Goal: Transaction & Acquisition: Purchase product/service

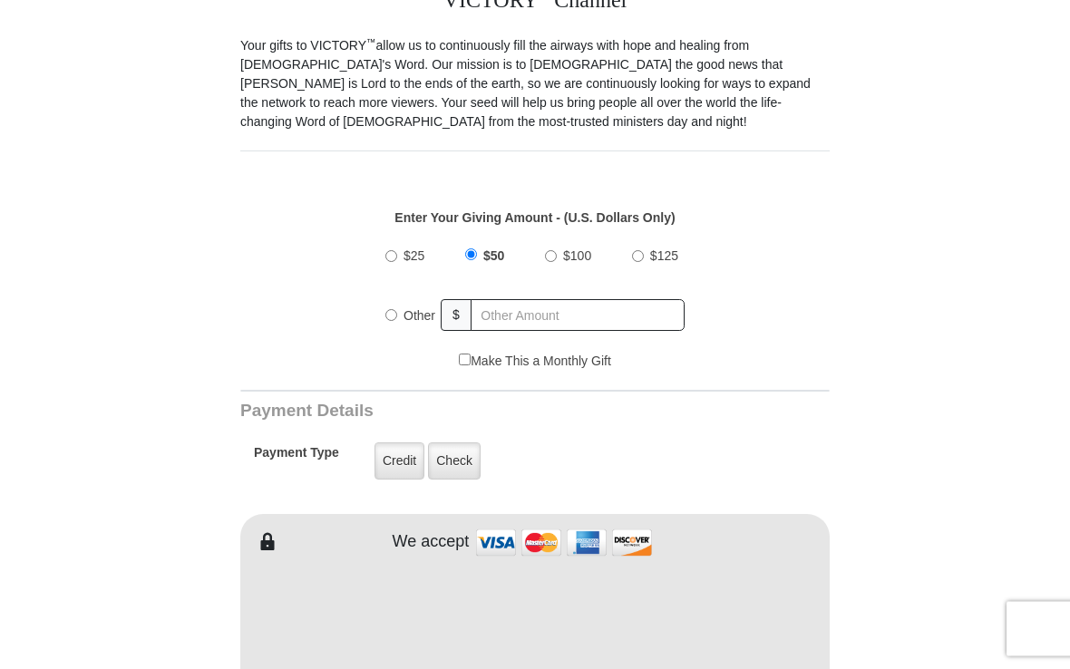
scroll to position [486, 0]
click at [404, 315] on label "Other" at bounding box center [419, 316] width 44 height 40
click at [397, 315] on input "Other" at bounding box center [391, 315] width 12 height 12
radio input "true"
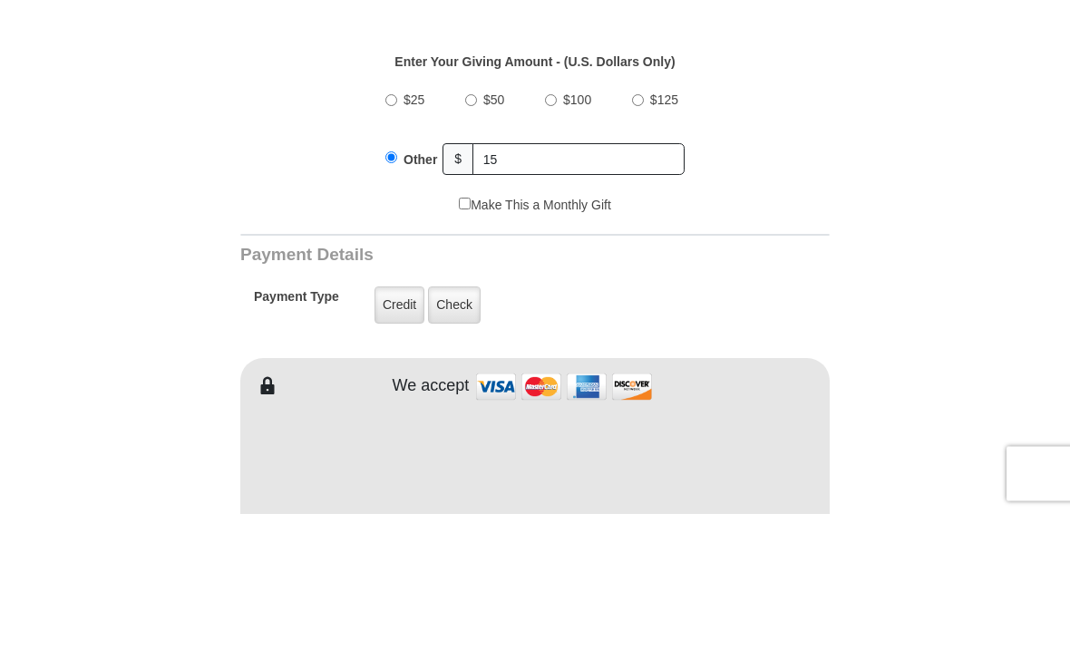
scroll to position [642, 0]
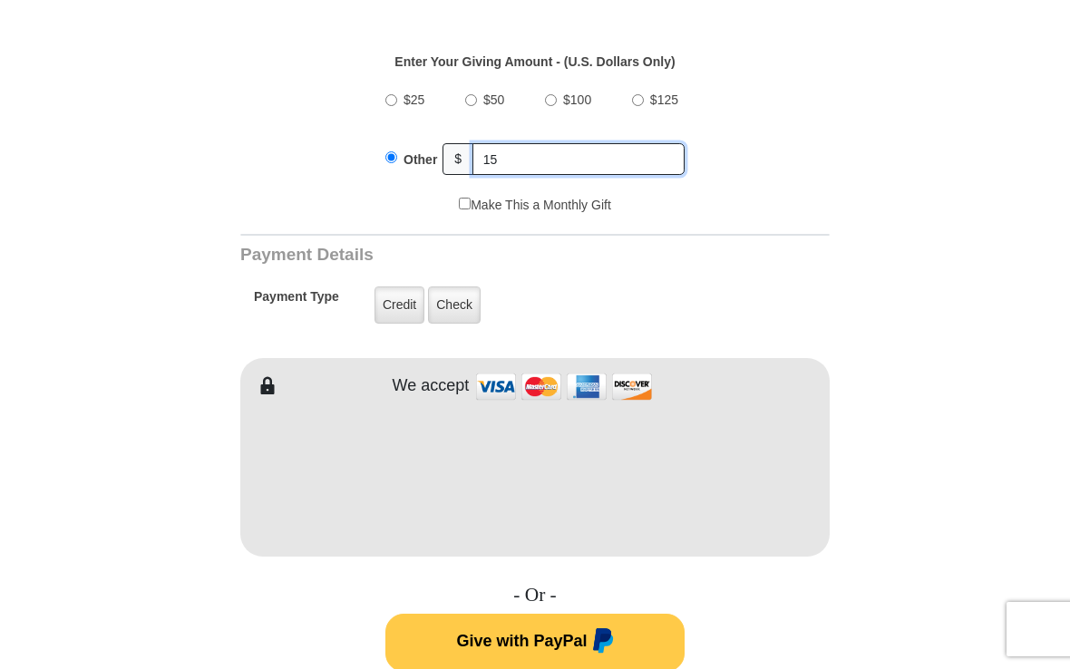
type input "15"
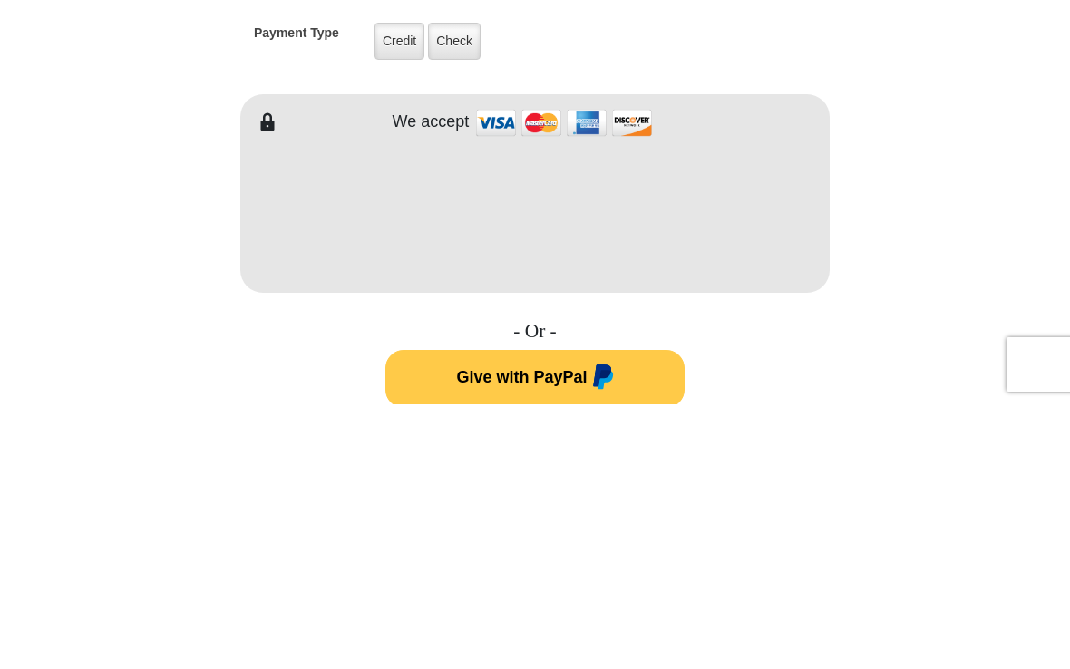
click at [891, 57] on form "VICTORY Channel Online Giving VICTORY Channel is a worldwide, on-air television…" at bounding box center [535, 481] width 853 height 2123
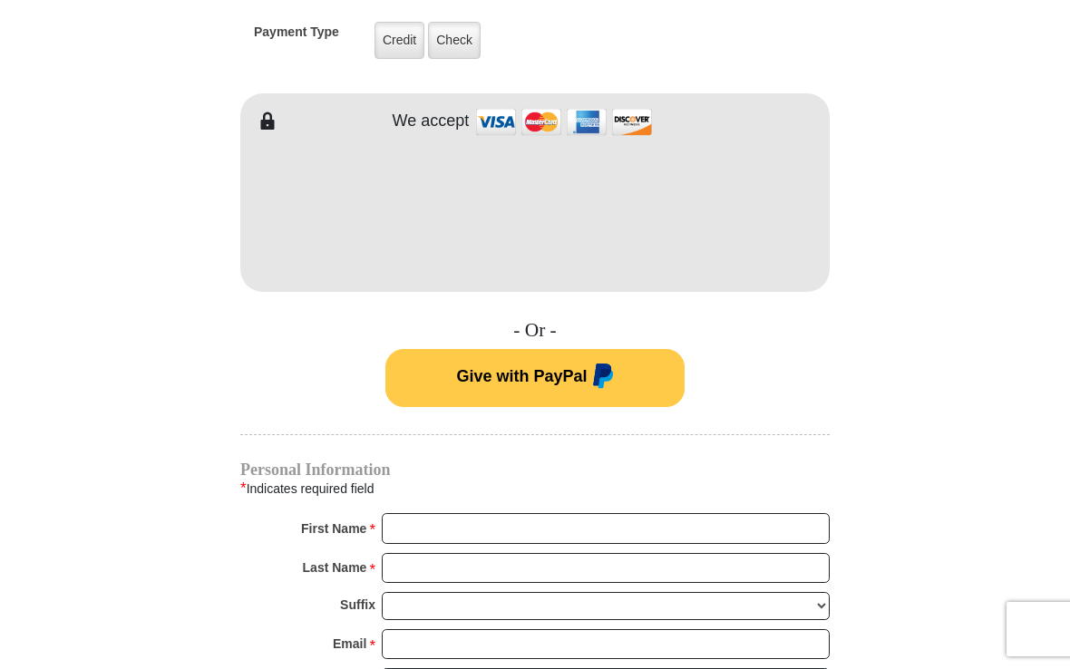
scroll to position [906, 0]
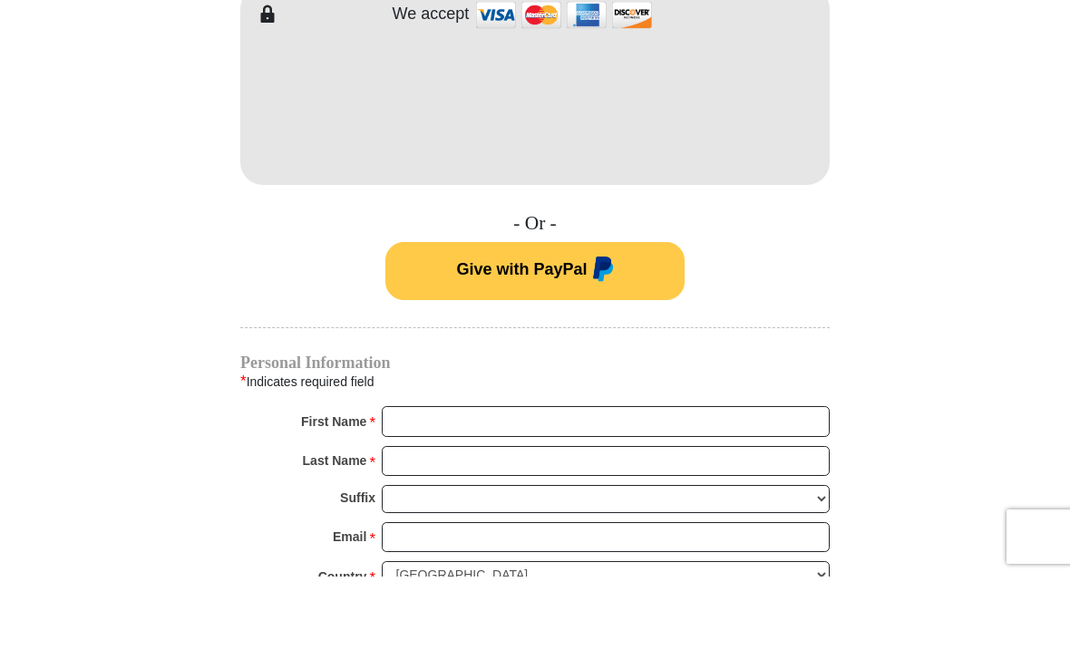
scroll to position [1015, 0]
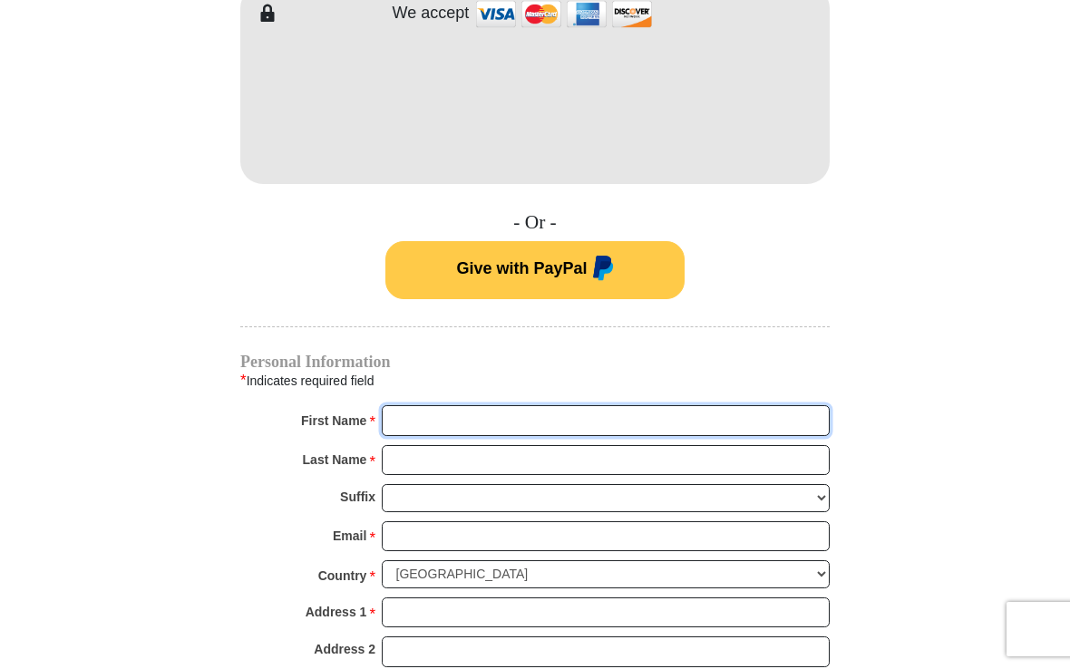
click at [717, 418] on input "First Name *" at bounding box center [606, 420] width 448 height 31
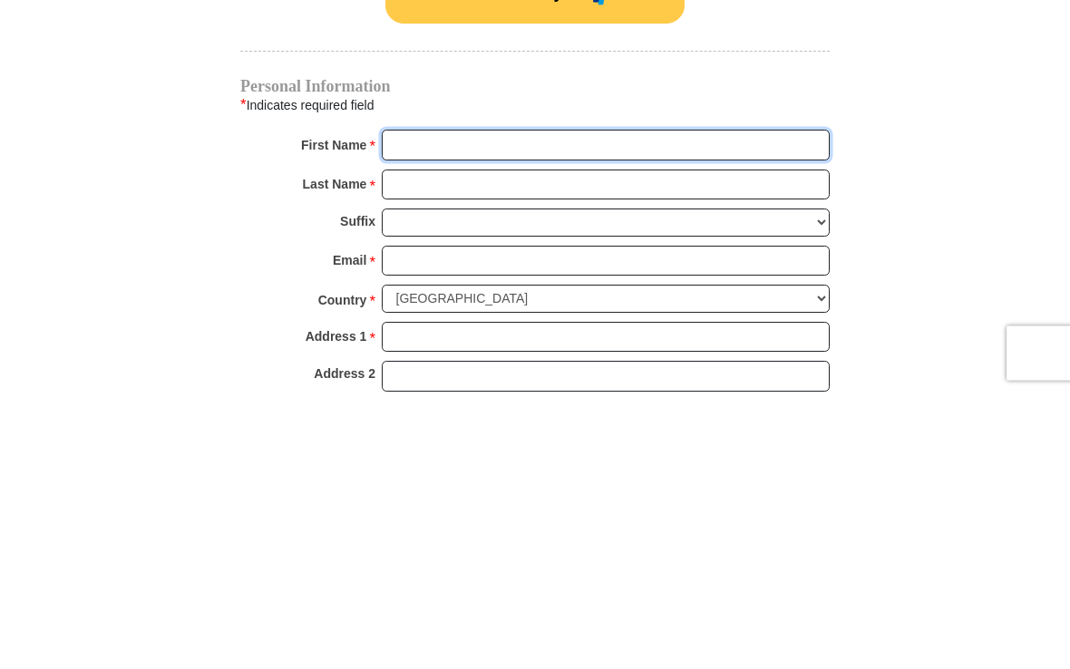
type input "Susan"
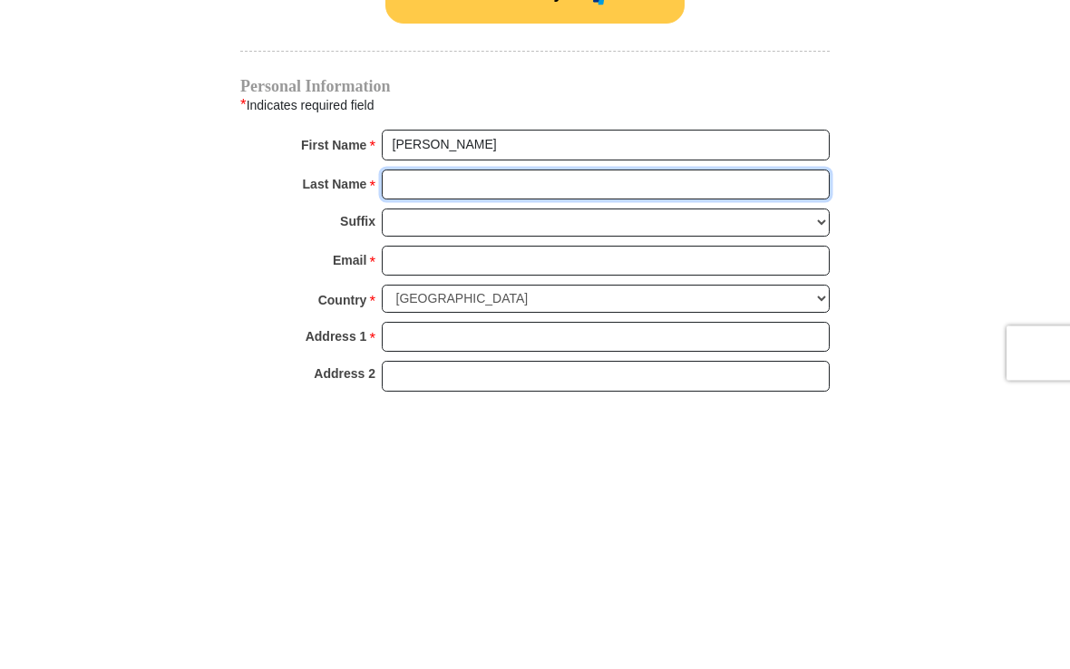
type input "Payton"
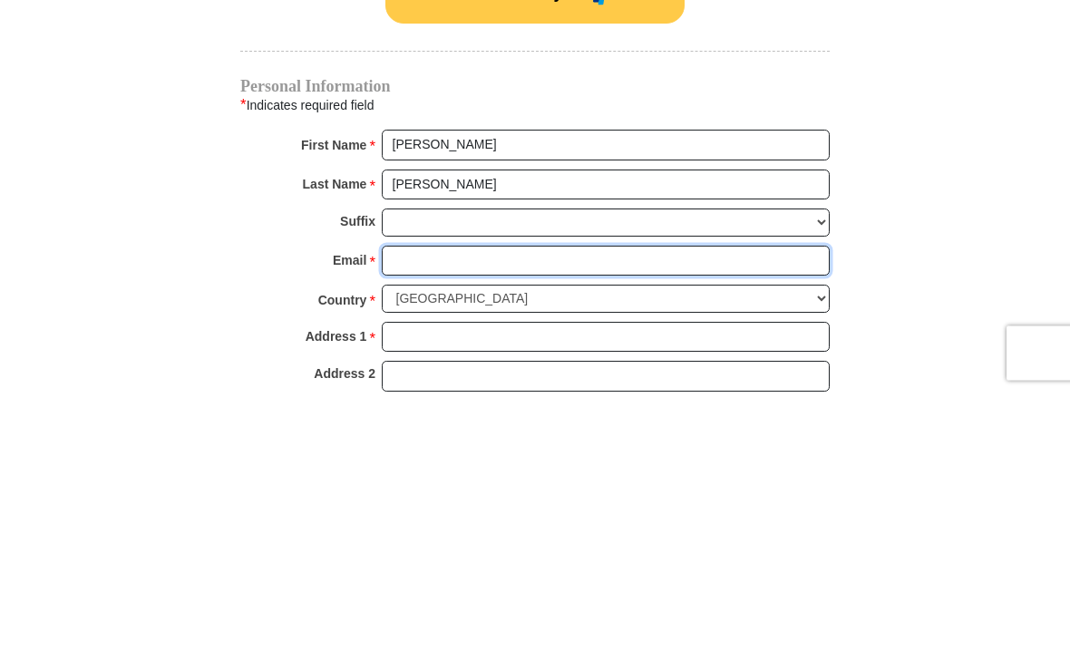
type input "sdpaytonsplace@icloud.com"
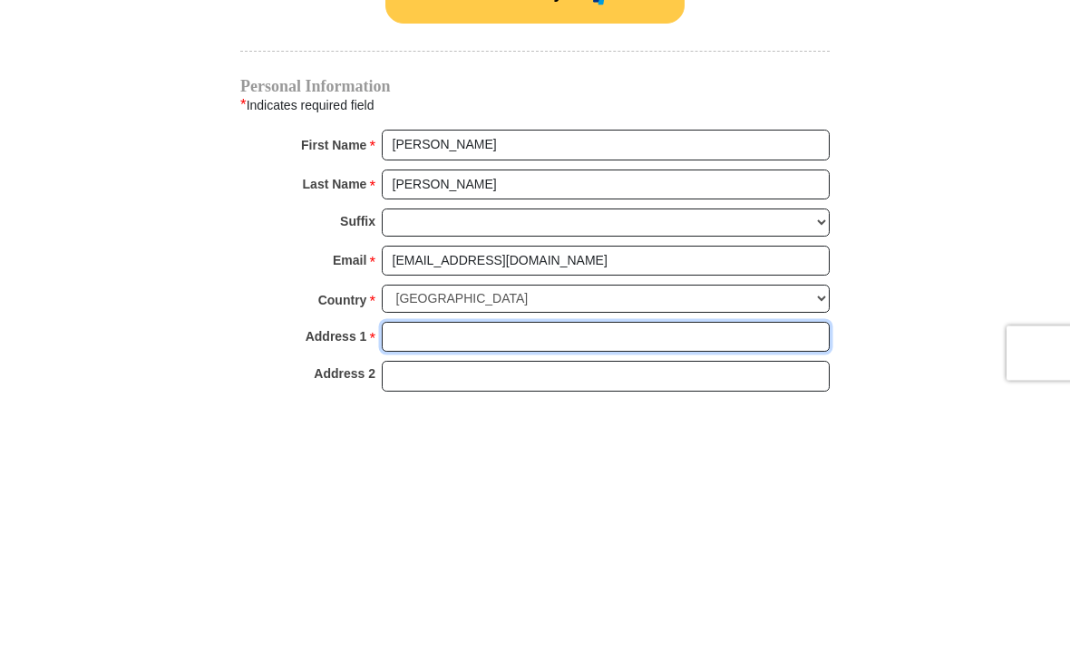
type input "7433 E Plateau Ridge Rd"
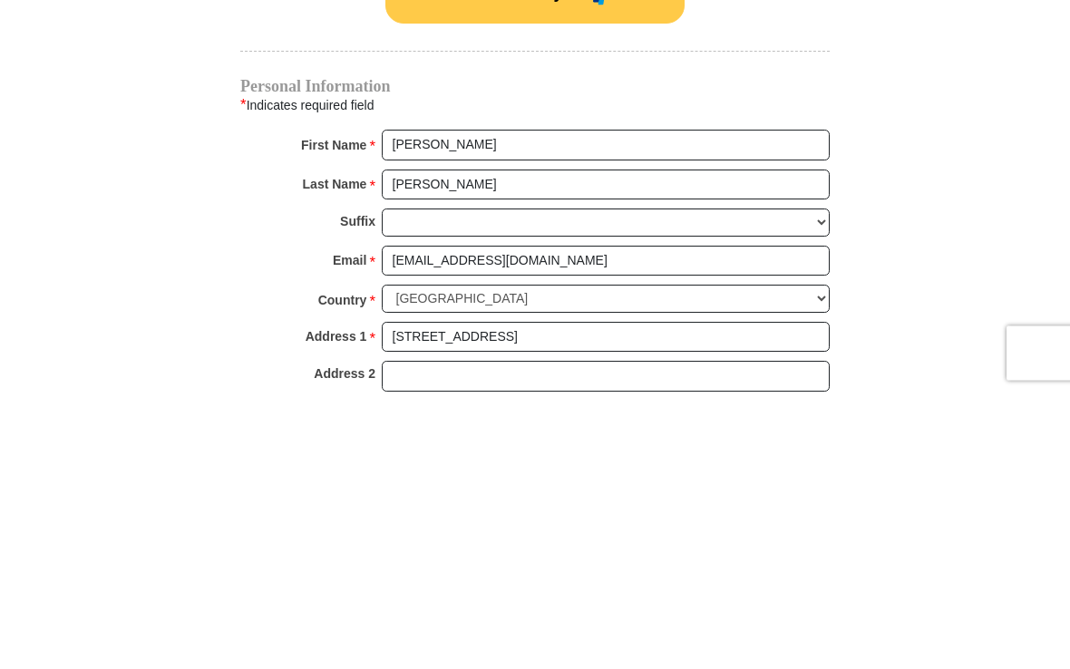
type input "Prescott Valley"
select select "AZ"
type input "86315"
type input "119284999547"
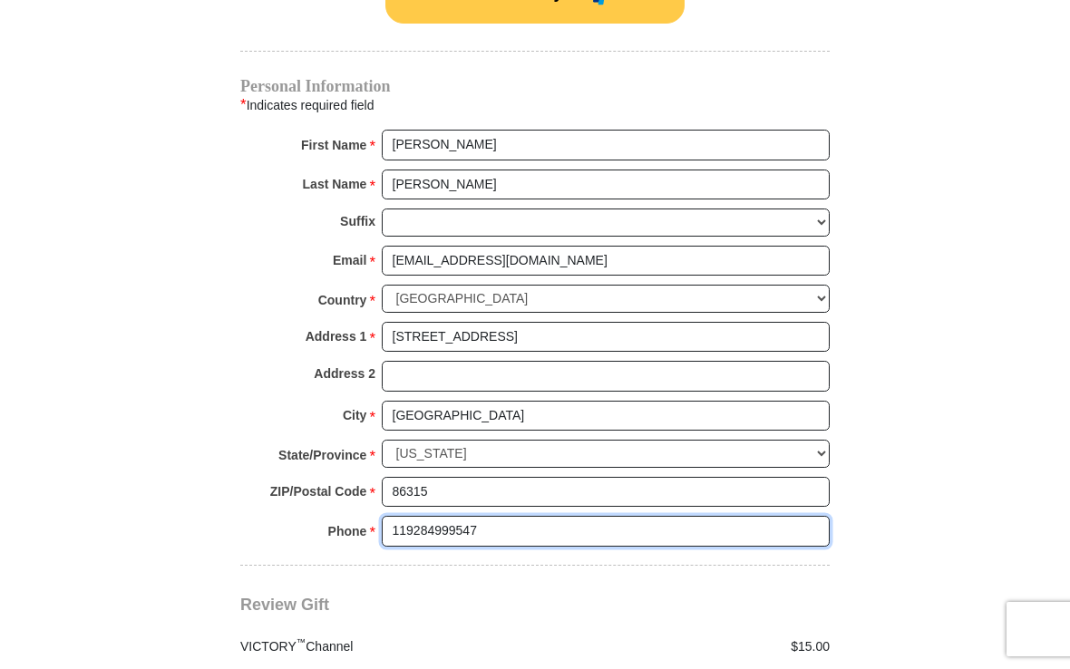
click at [474, 516] on input "119284999547" at bounding box center [606, 531] width 448 height 31
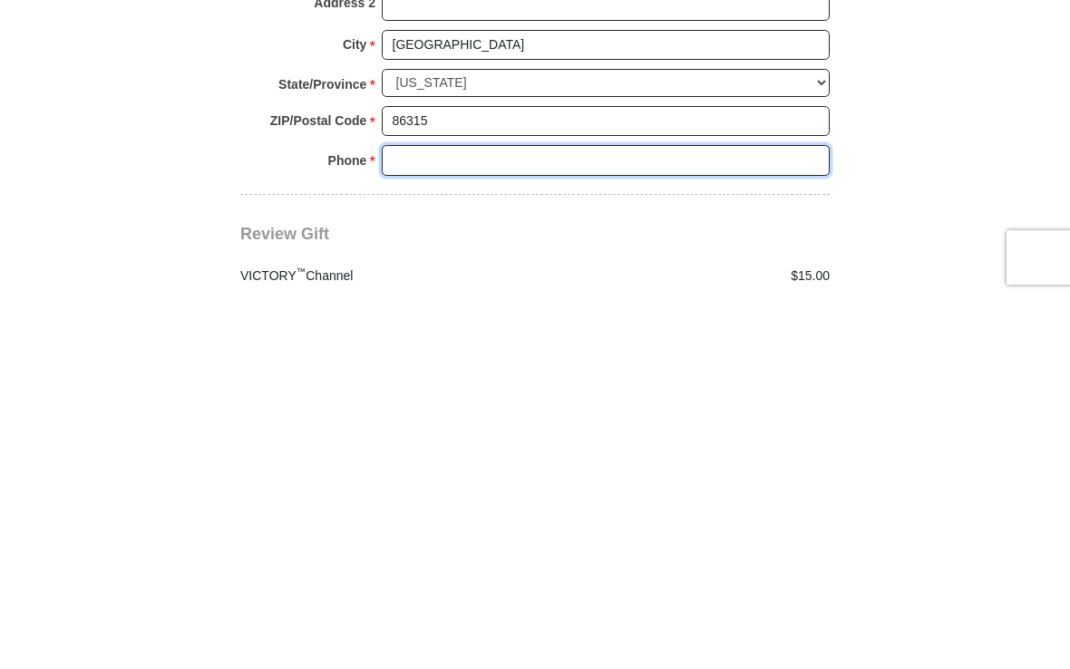
type input "9284999547"
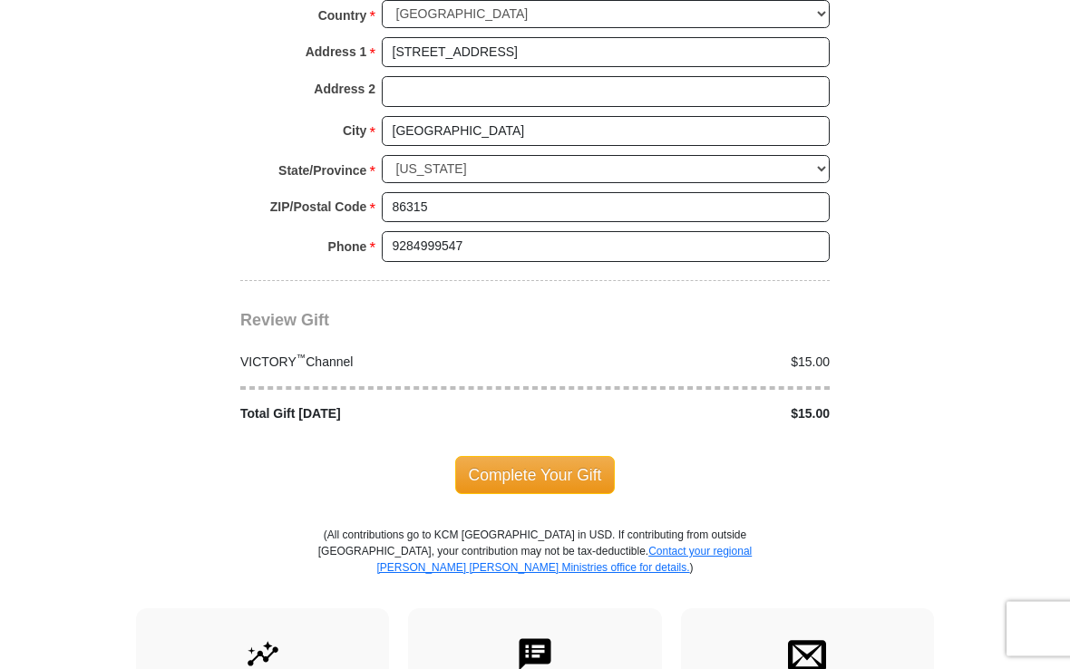
scroll to position [1574, 0]
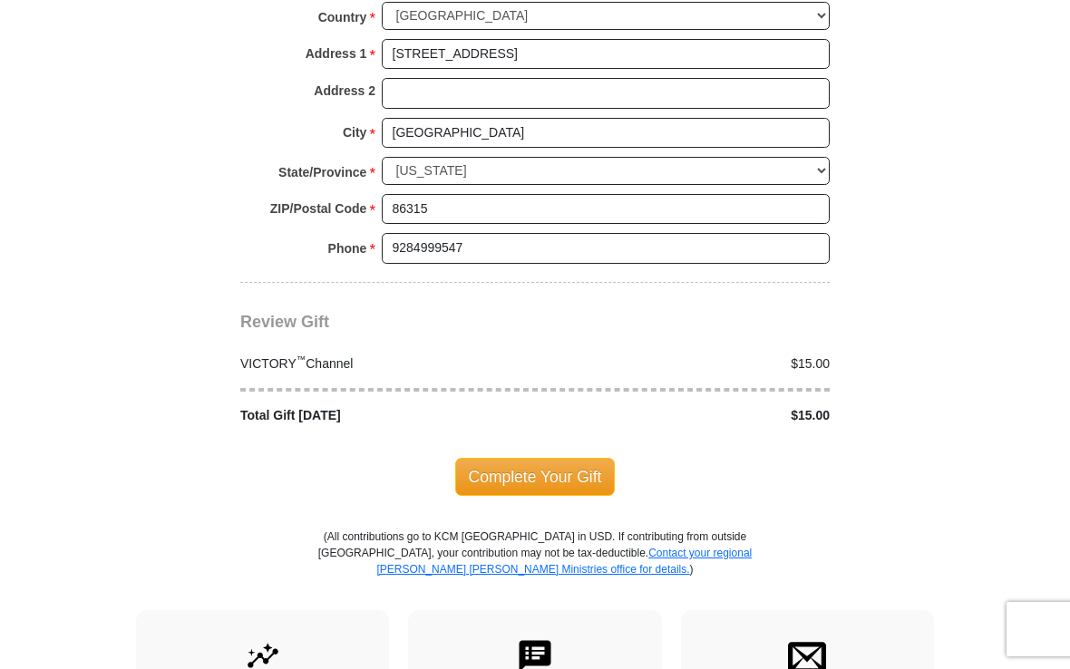
click at [590, 458] on span "Complete Your Gift" at bounding box center [535, 477] width 161 height 38
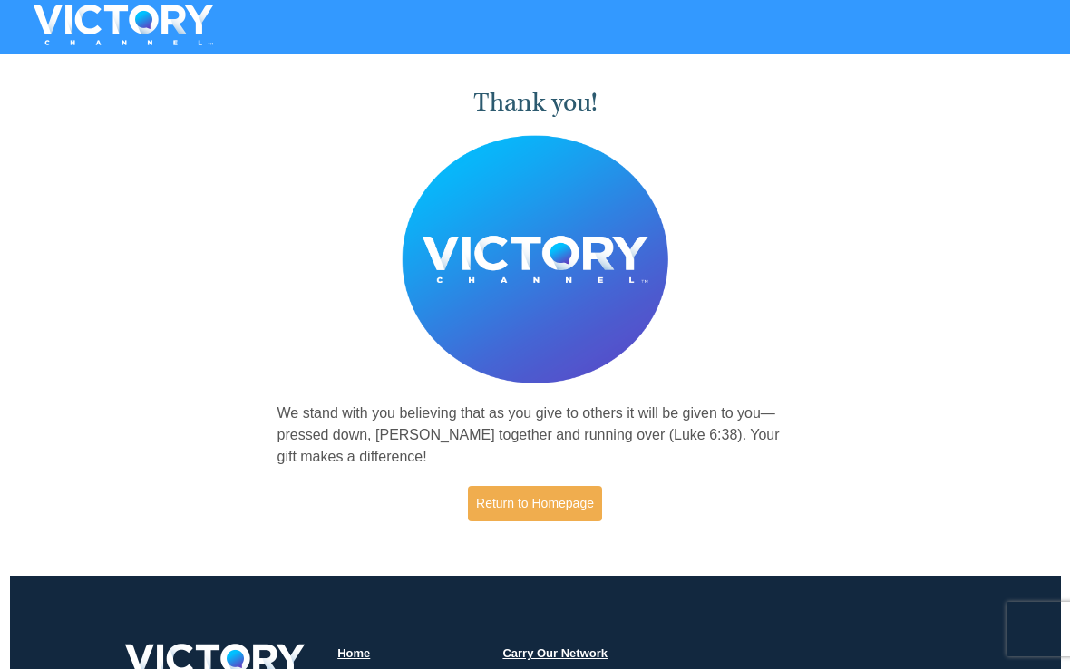
click at [551, 501] on link "Return to Homepage" at bounding box center [535, 503] width 134 height 35
